Goal: Task Accomplishment & Management: Complete application form

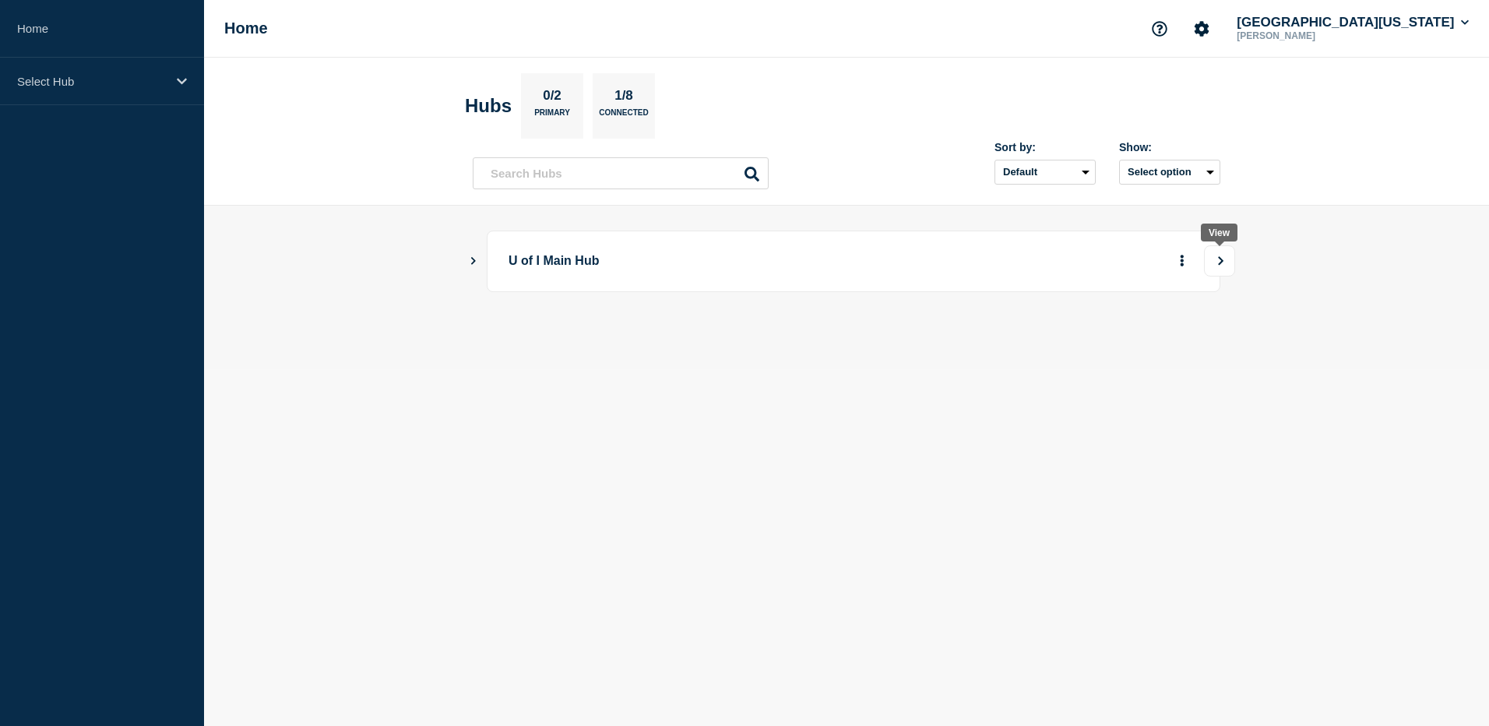
click at [1218, 262] on icon "View" at bounding box center [1221, 260] width 10 height 9
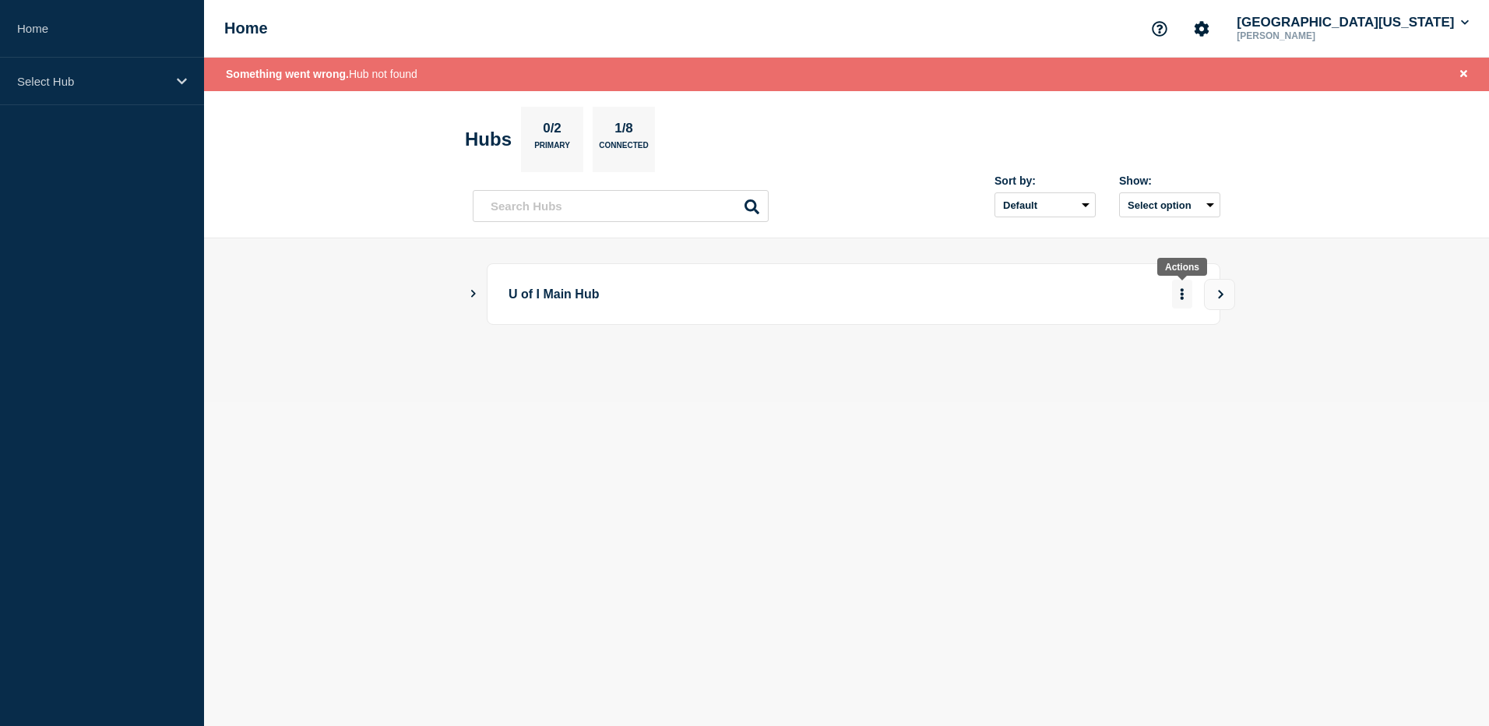
click at [1181, 292] on icon "More actions" at bounding box center [1182, 294] width 5 height 12
click at [468, 290] on icon "Show Connected Hubs" at bounding box center [473, 294] width 10 height 8
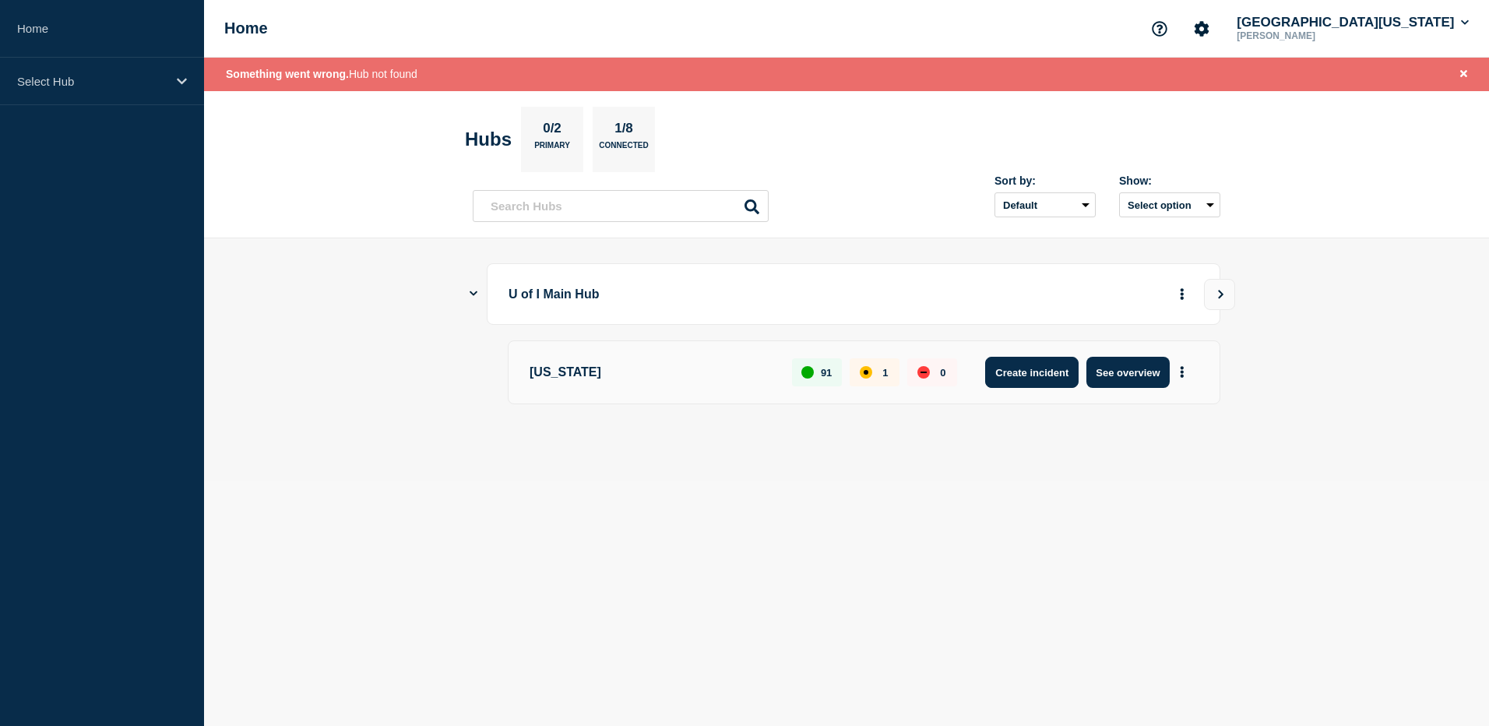
click at [1054, 378] on button "Create incident" at bounding box center [1031, 372] width 93 height 31
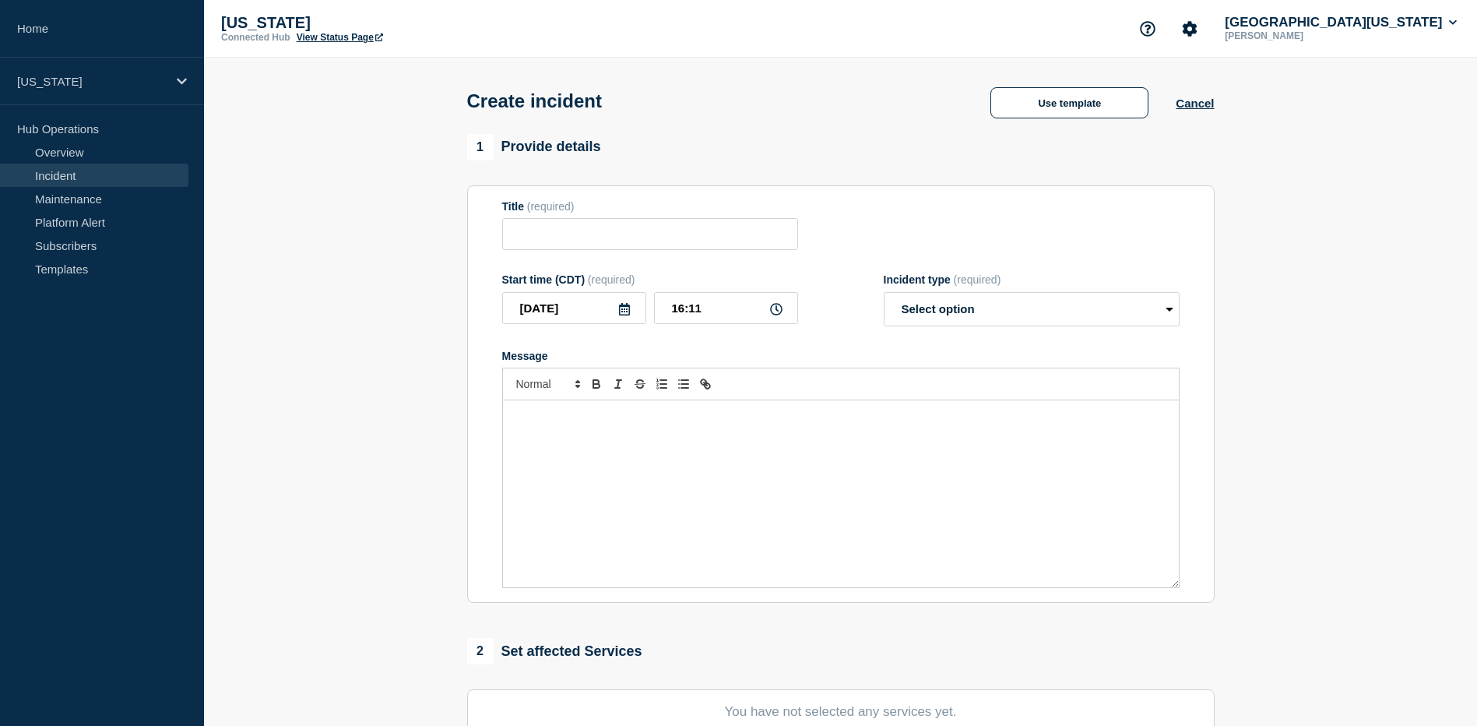
click at [378, 346] on section "1 Provide details Title (required) Start time (CDT) (required) [DATE] 16:11 Inc…" at bounding box center [840, 580] width 1273 height 892
click at [565, 247] on input "Title" at bounding box center [650, 234] width 296 height 32
paste input "Campus Wi-Fi is experiencing sporadic performance issues"
type input "Campus Wi-Fi is experiencing sporadic performance issues"
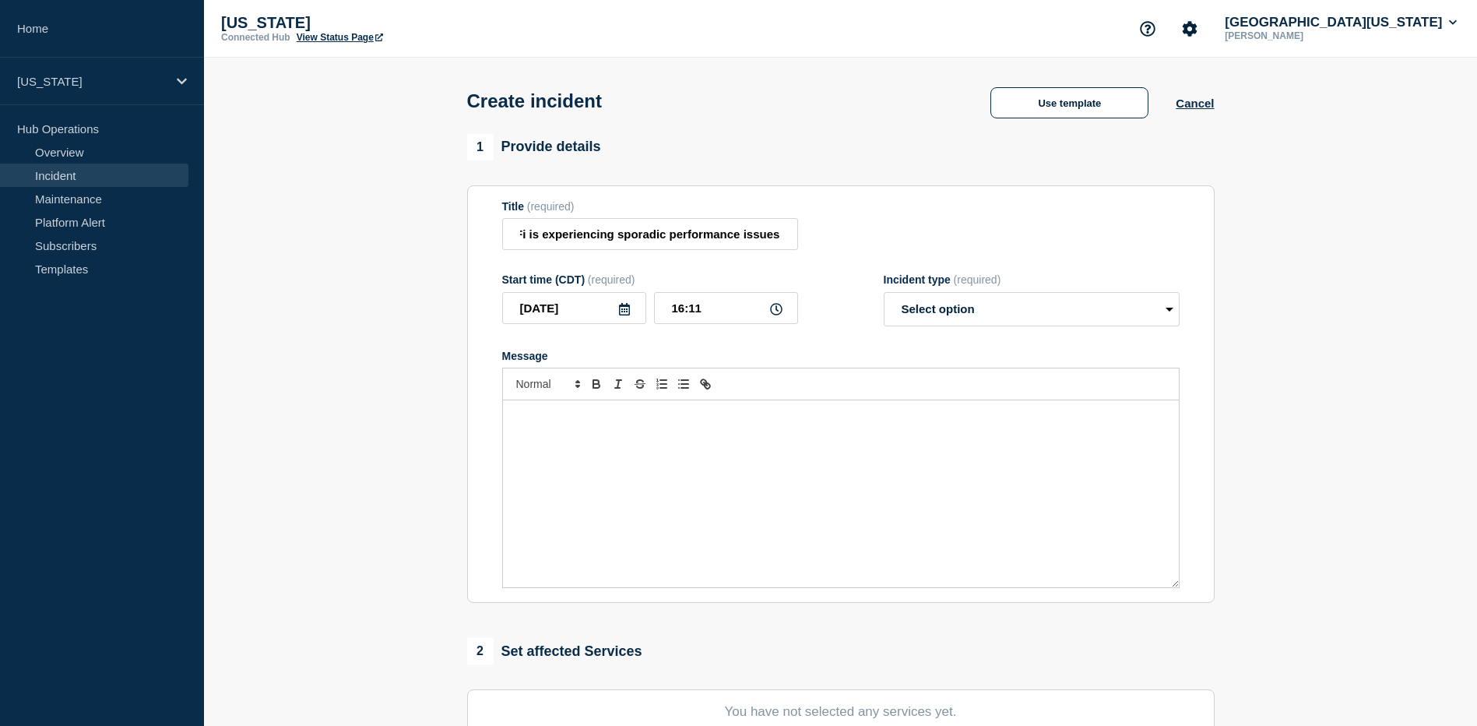
scroll to position [0, 0]
click at [778, 315] on icon at bounding box center [776, 309] width 12 height 12
click at [690, 312] on input "16:11" at bounding box center [726, 308] width 144 height 32
click at [681, 313] on input "16:11" at bounding box center [726, 308] width 144 height 32
click at [632, 504] on div "Message" at bounding box center [841, 493] width 676 height 187
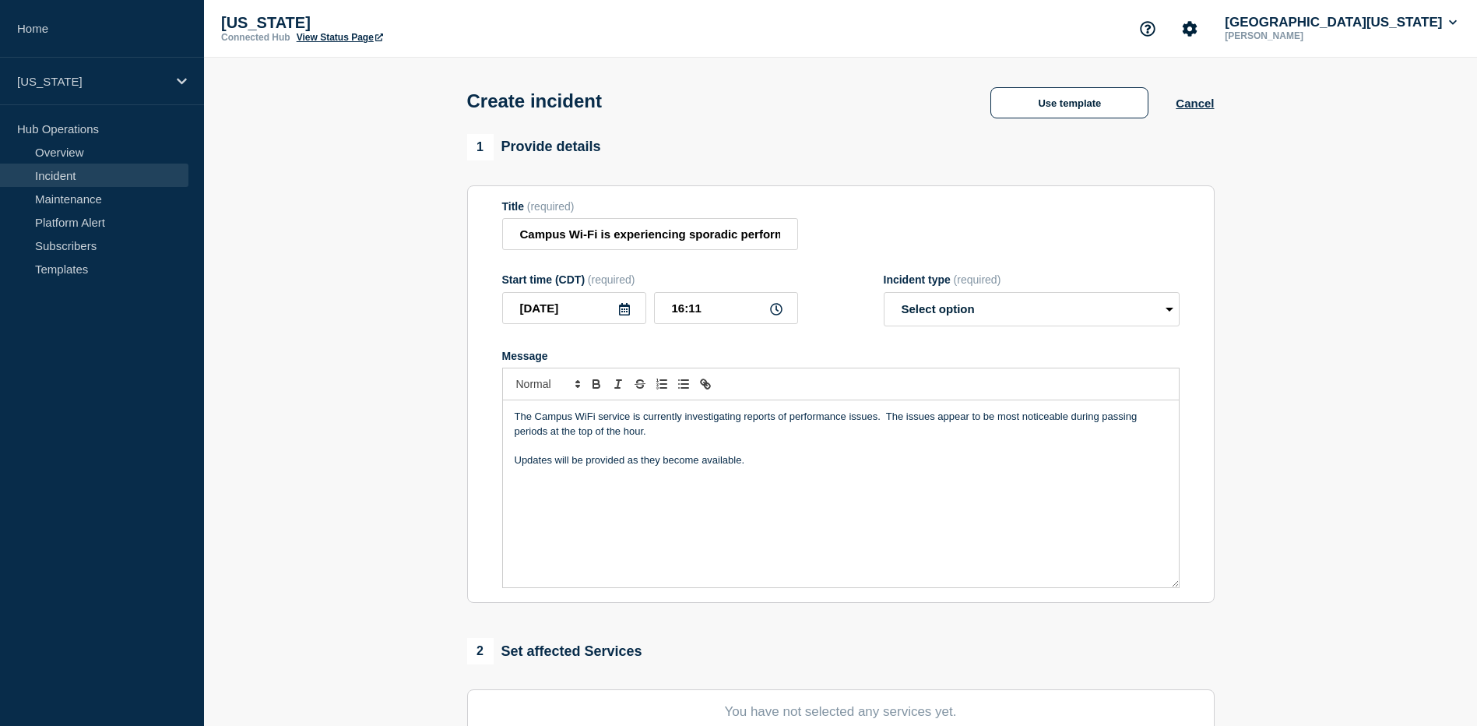
drag, startPoint x: 586, startPoint y: 417, endPoint x: 589, endPoint y: 424, distance: 8.4
click at [736, 467] on p "Updates will be provided as they become available." at bounding box center [841, 460] width 653 height 14
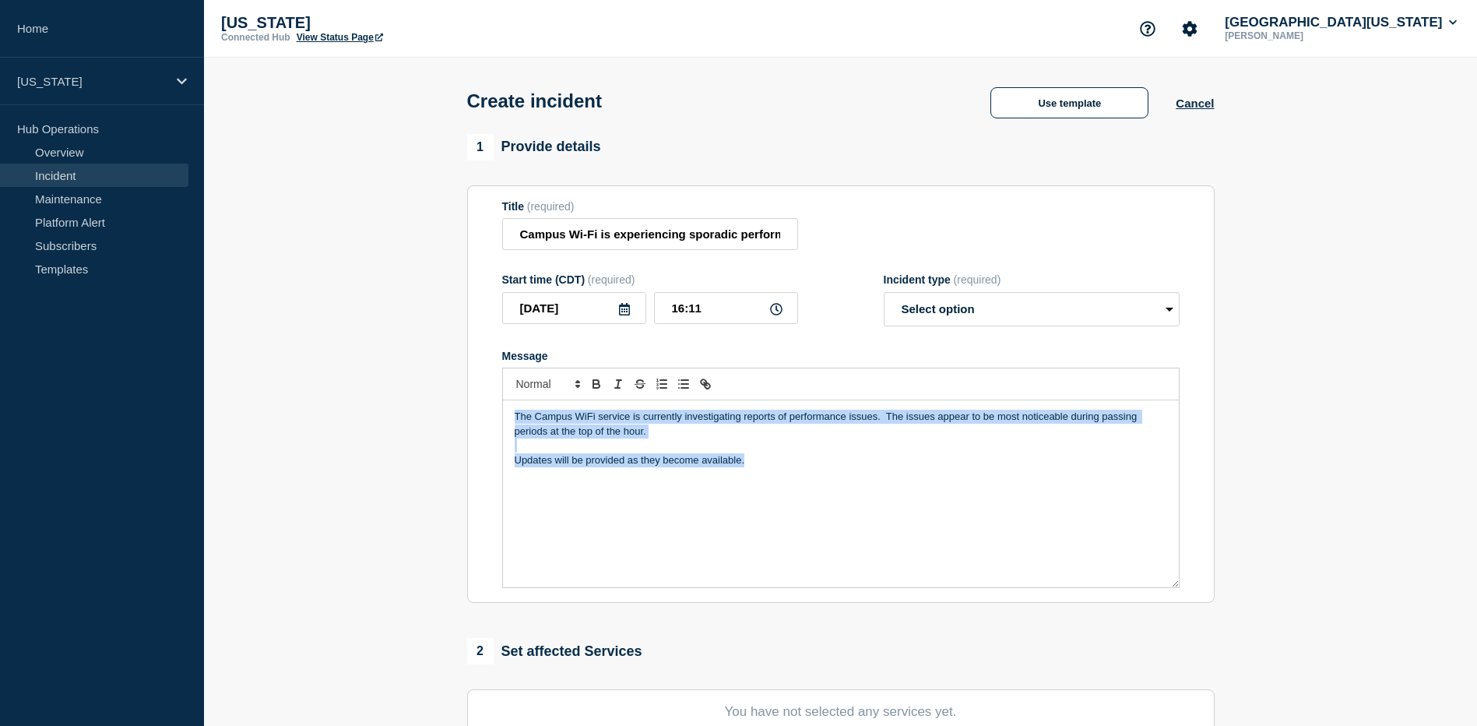
drag, startPoint x: 744, startPoint y: 463, endPoint x: 508, endPoint y: 419, distance: 240.0
click at [508, 419] on div "The Campus WiFi service is currently investigating reports of performance issue…" at bounding box center [841, 493] width 676 height 187
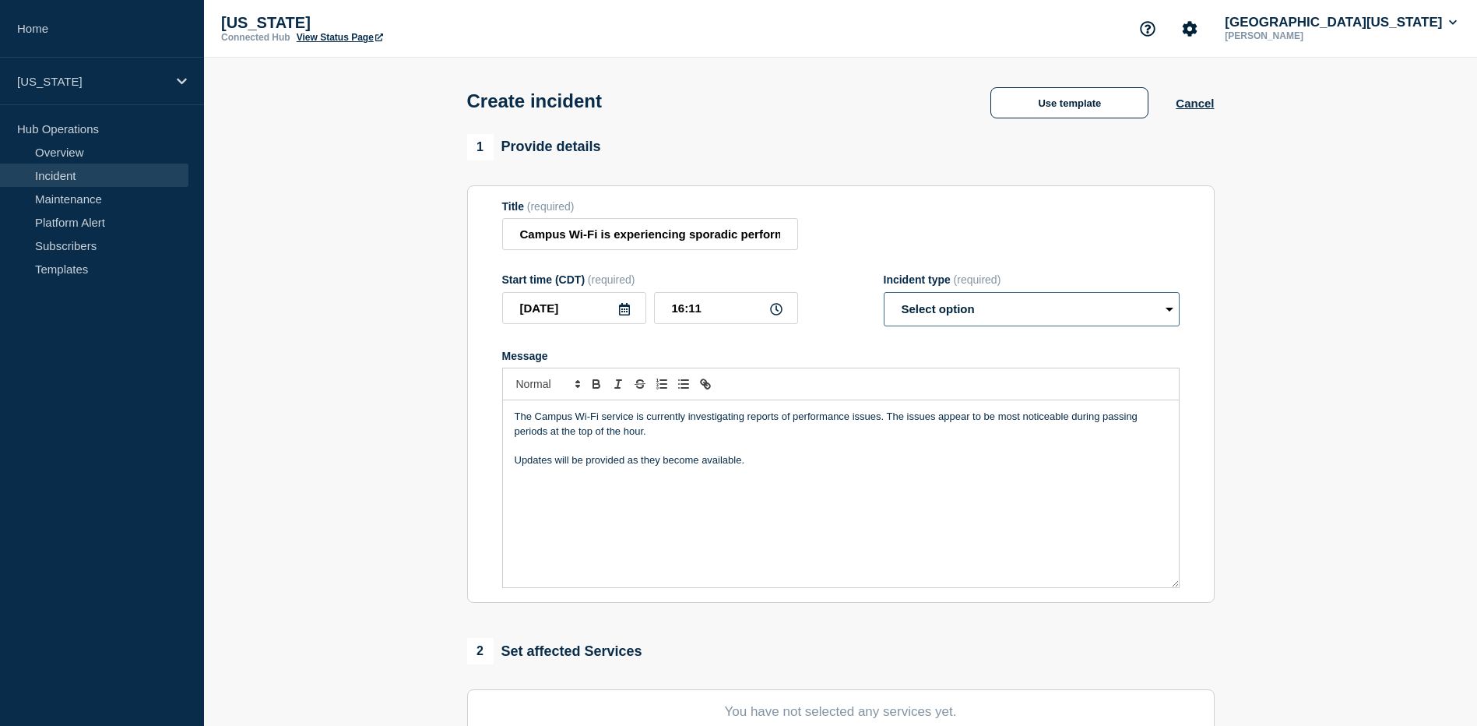
click at [1027, 321] on select "Select option Investigating Identified Monitoring" at bounding box center [1032, 309] width 296 height 34
select select "investigating"
click at [884, 295] on select "Select option Investigating Identified Monitoring" at bounding box center [1032, 309] width 296 height 34
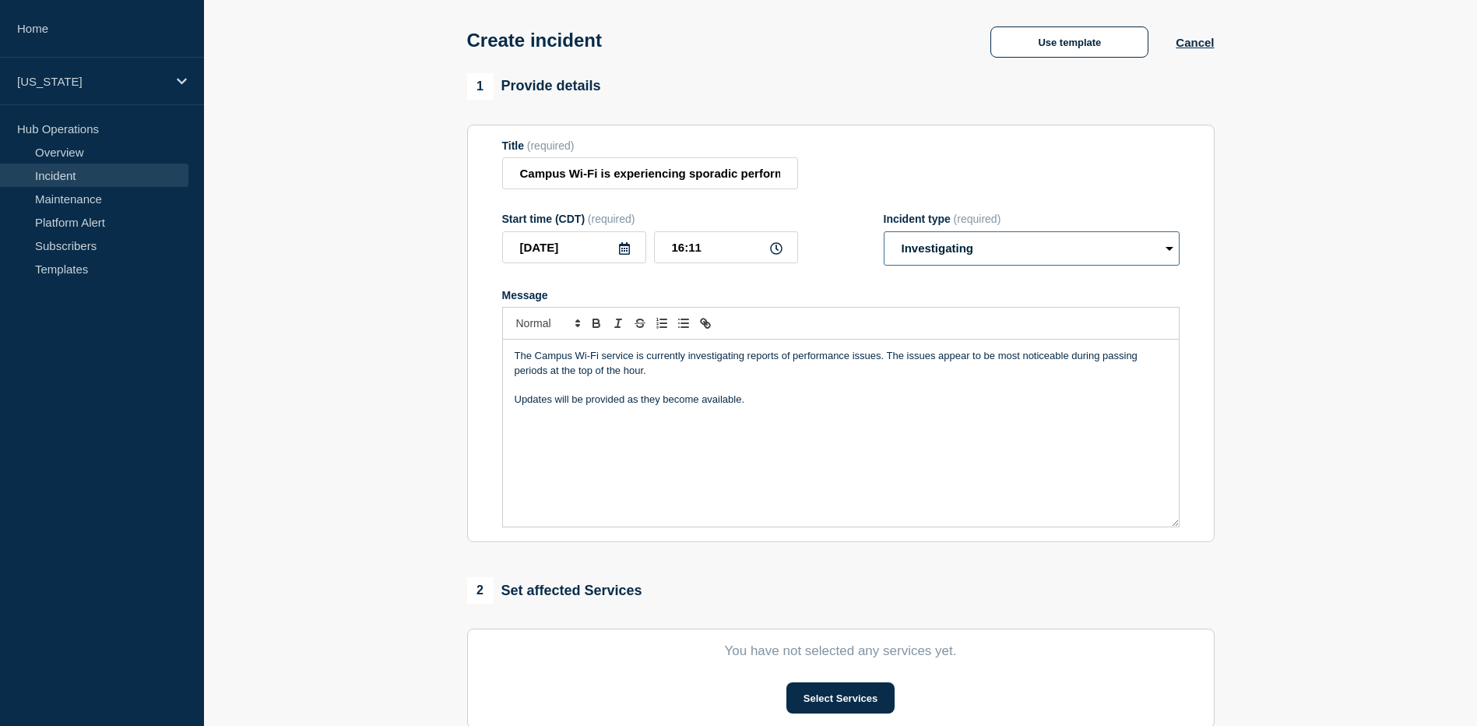
scroll to position [234, 0]
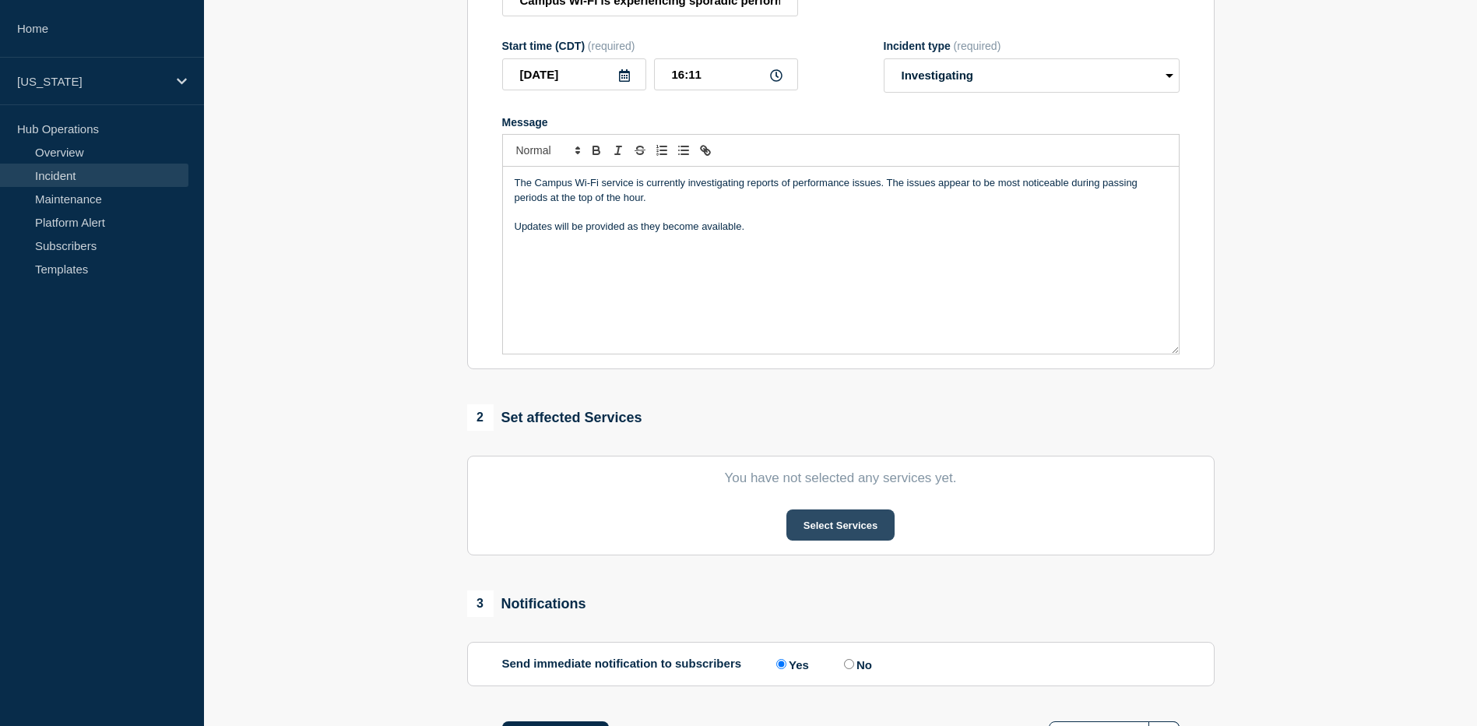
click at [820, 527] on button "Select Services" at bounding box center [841, 524] width 108 height 31
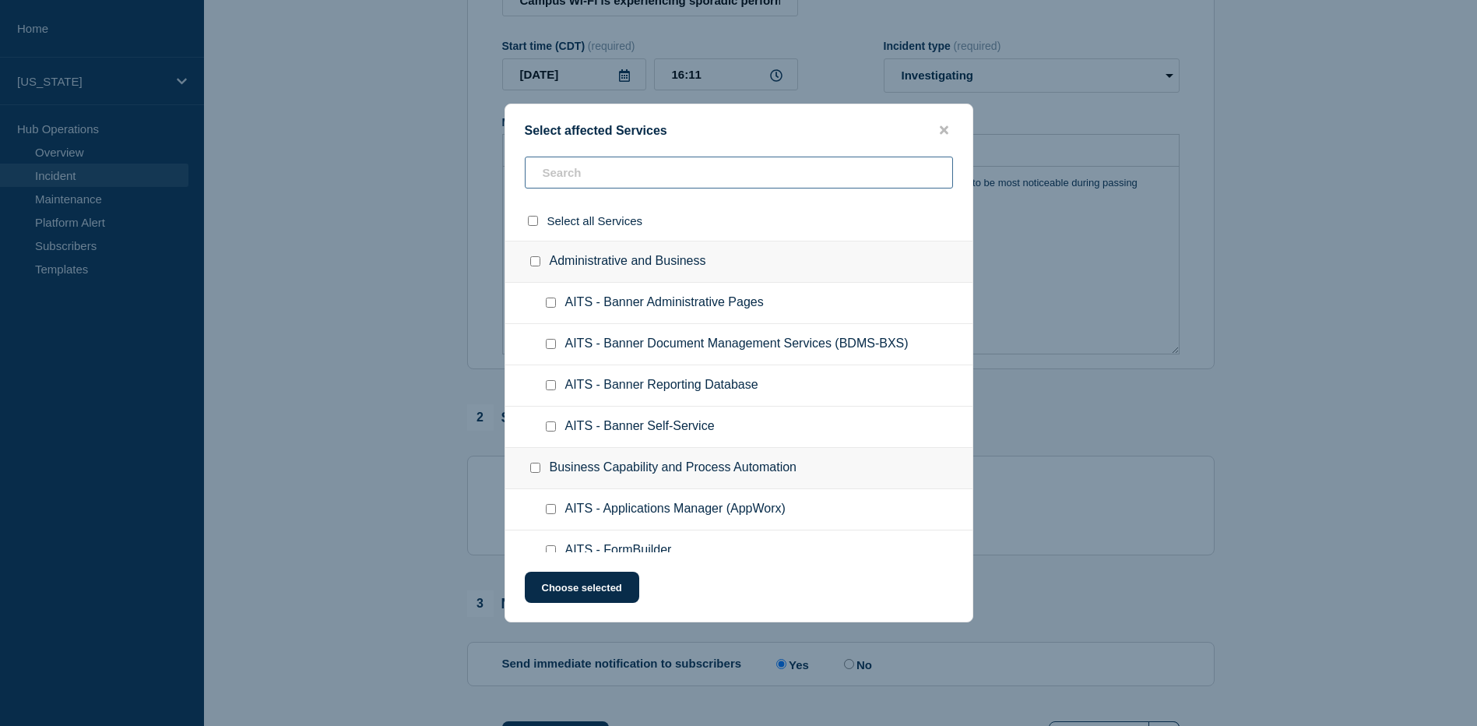
click at [633, 176] on input "text" at bounding box center [739, 173] width 428 height 32
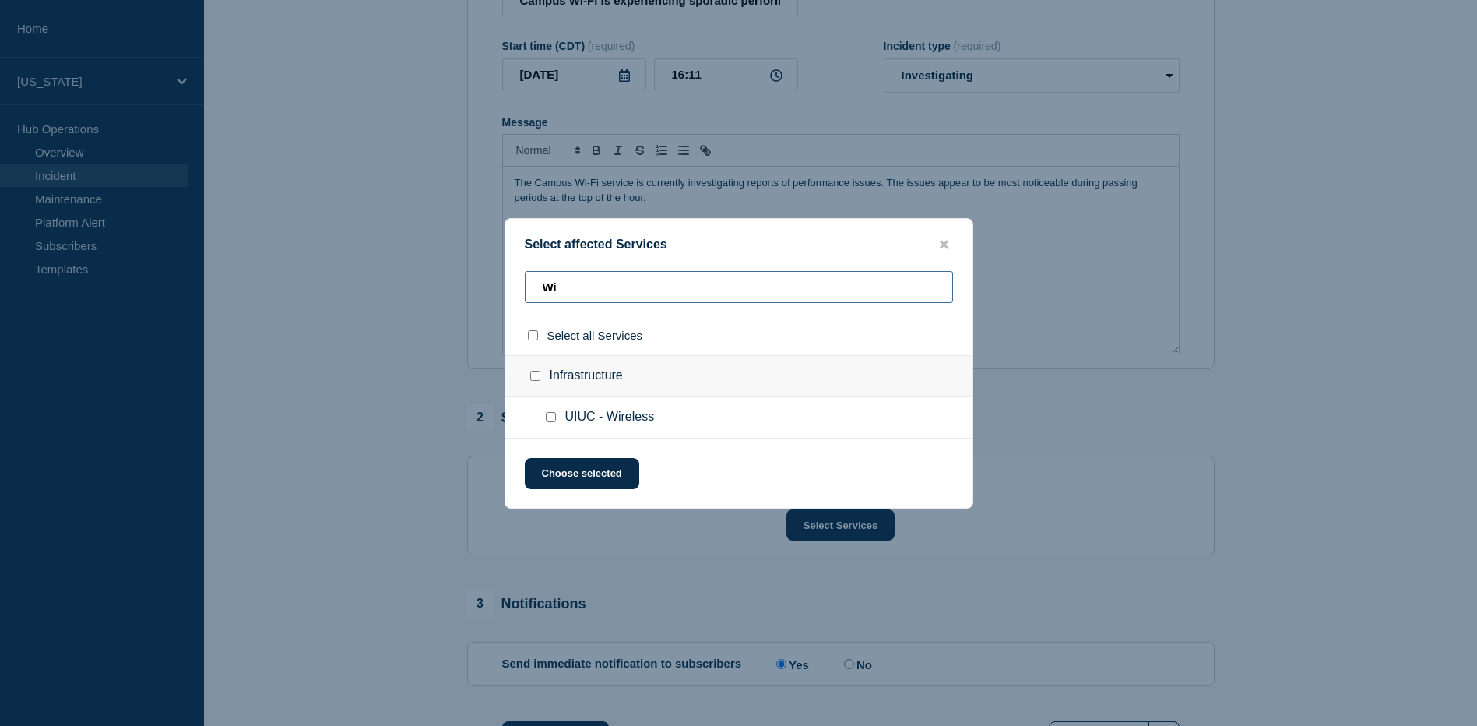
type input "Wi"
click at [552, 424] on div at bounding box center [554, 418] width 23 height 16
click at [552, 419] on input "UIUC - Wireless checkbox" at bounding box center [551, 417] width 10 height 10
checkbox input "true"
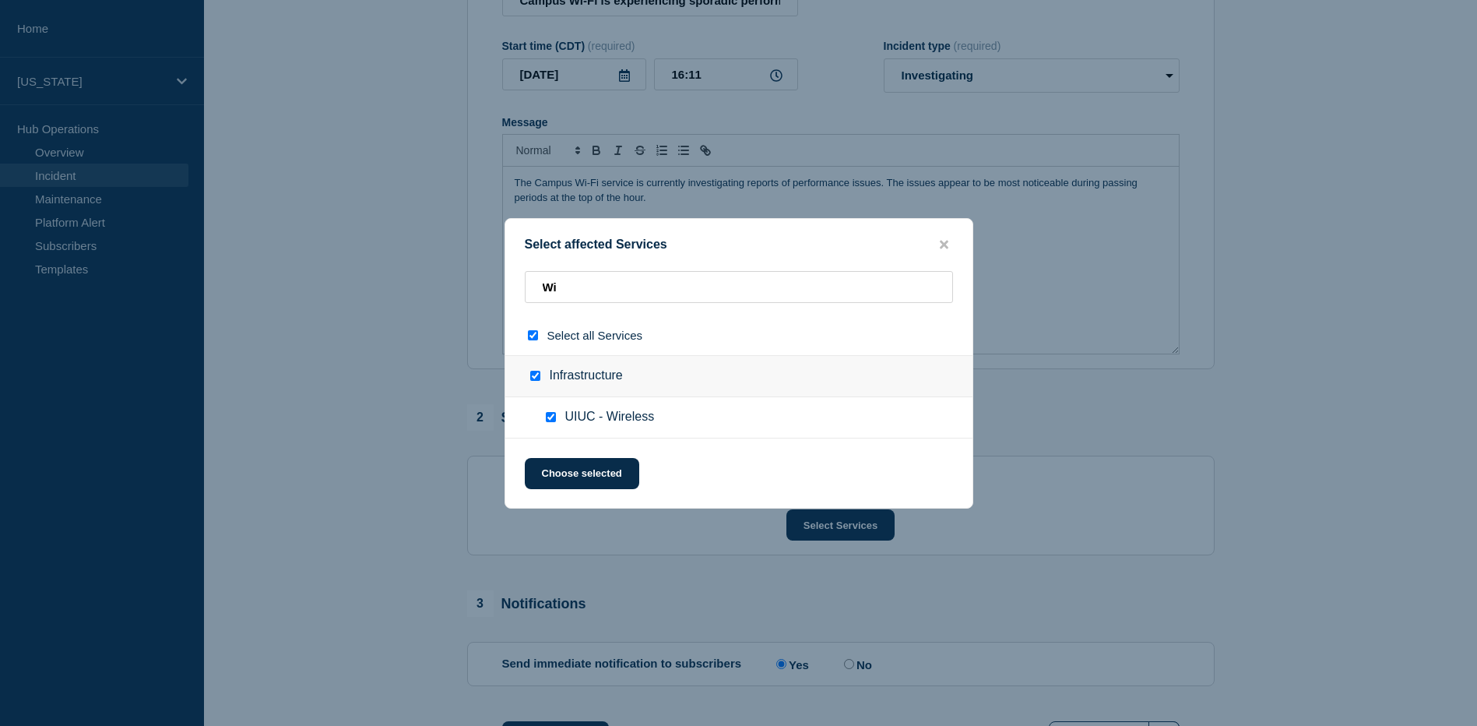
checkbox input "true"
click at [579, 476] on button "Choose selected" at bounding box center [582, 473] width 114 height 31
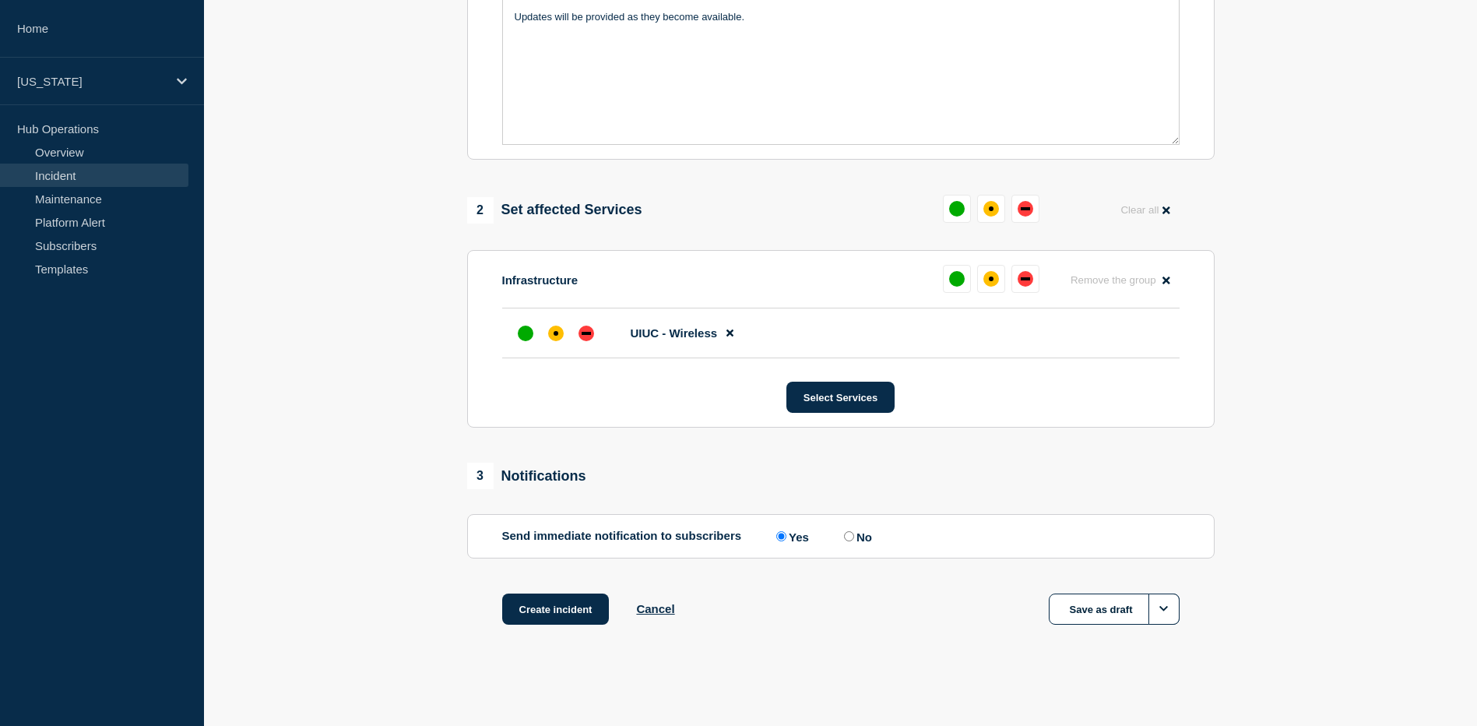
scroll to position [447, 0]
click at [552, 334] on div "affected" at bounding box center [556, 334] width 16 height 16
click at [562, 604] on button "Create incident" at bounding box center [555, 608] width 107 height 31
